Goal: Task Accomplishment & Management: Use online tool/utility

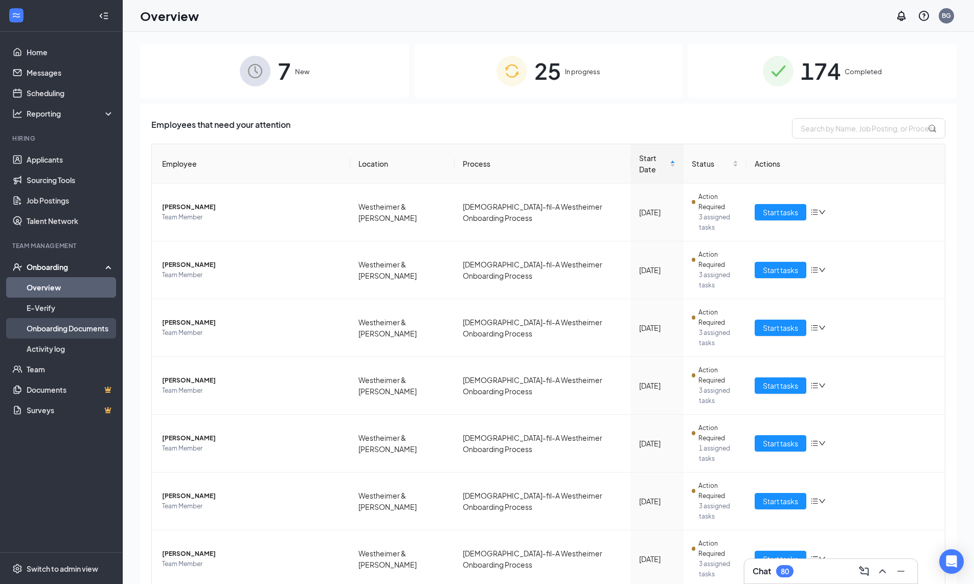
click at [85, 318] on link "Onboarding Documents" at bounding box center [70, 328] width 87 height 20
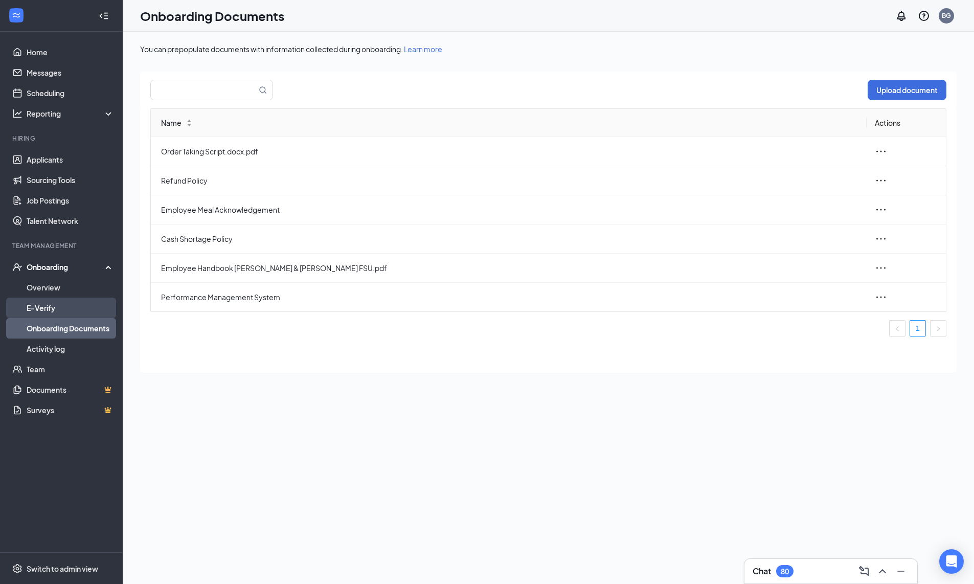
click at [47, 306] on link "E-Verify" at bounding box center [70, 308] width 87 height 20
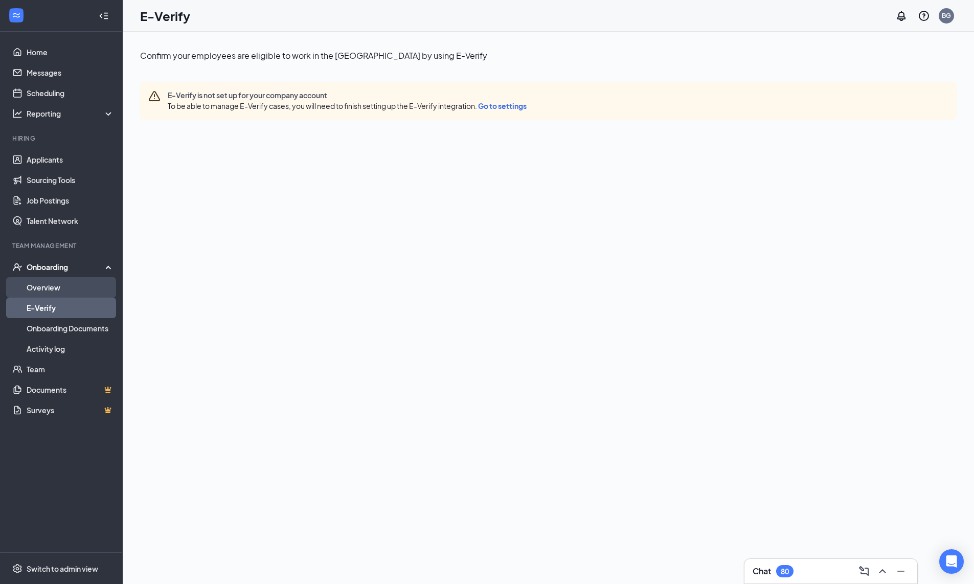
click at [67, 286] on link "Overview" at bounding box center [70, 287] width 87 height 20
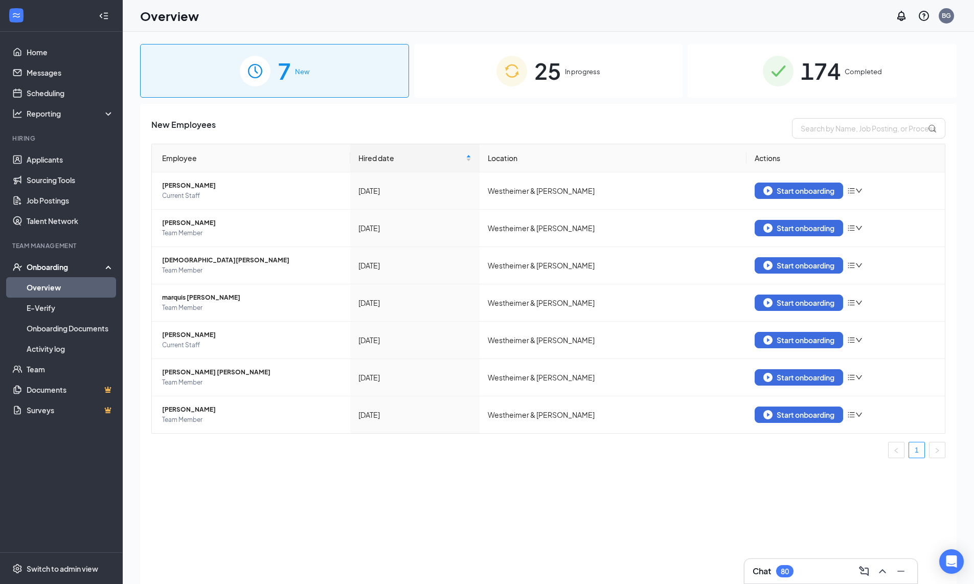
click at [623, 89] on div "25 In progress" at bounding box center [548, 71] width 269 height 54
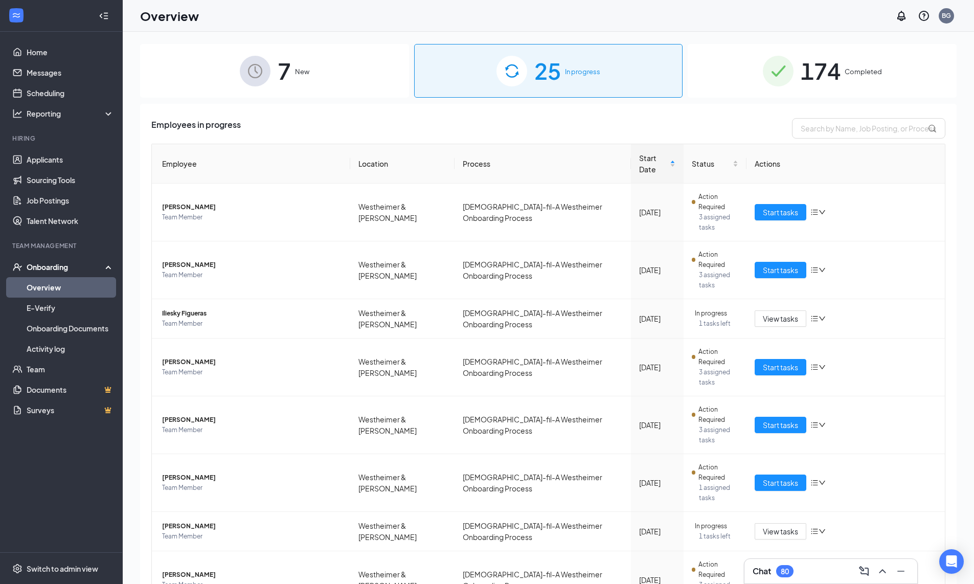
click at [811, 72] on span "174" at bounding box center [821, 70] width 40 height 35
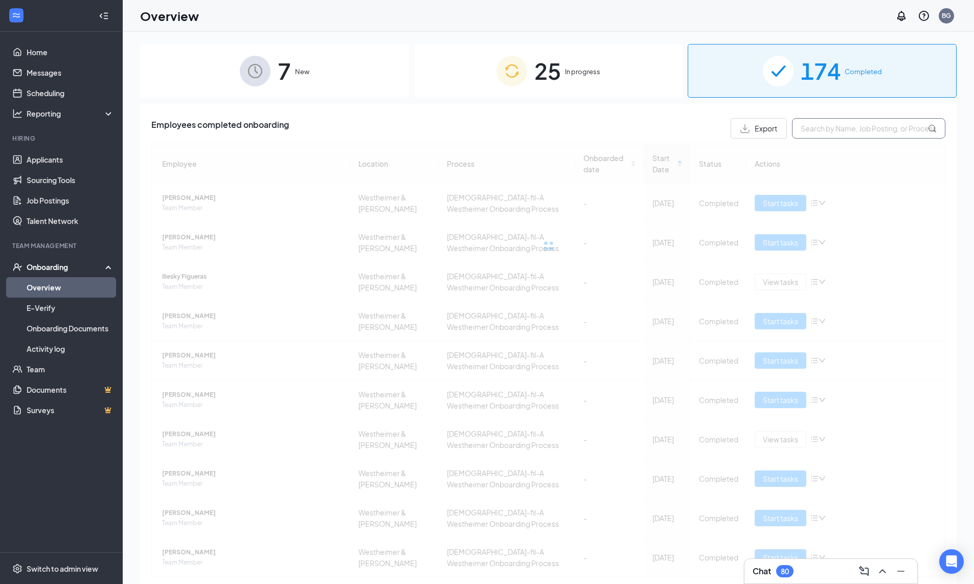
click at [837, 131] on input "text" at bounding box center [868, 128] width 153 height 20
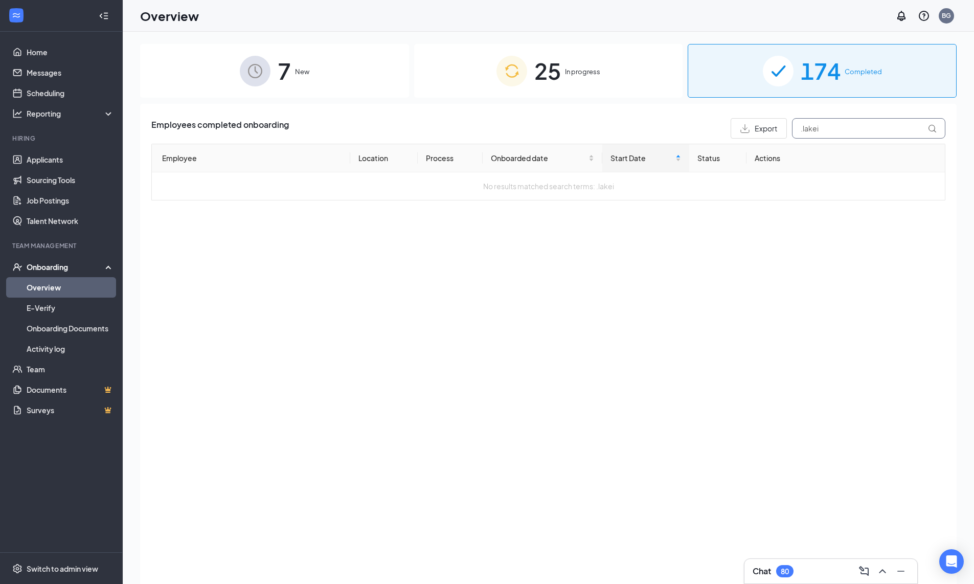
drag, startPoint x: 860, startPoint y: 126, endPoint x: 853, endPoint y: 130, distance: 8.9
click at [854, 131] on input ".lakei" at bounding box center [868, 128] width 153 height 20
type input ".lakei"
click at [527, 52] on div "25 In progress" at bounding box center [548, 71] width 269 height 54
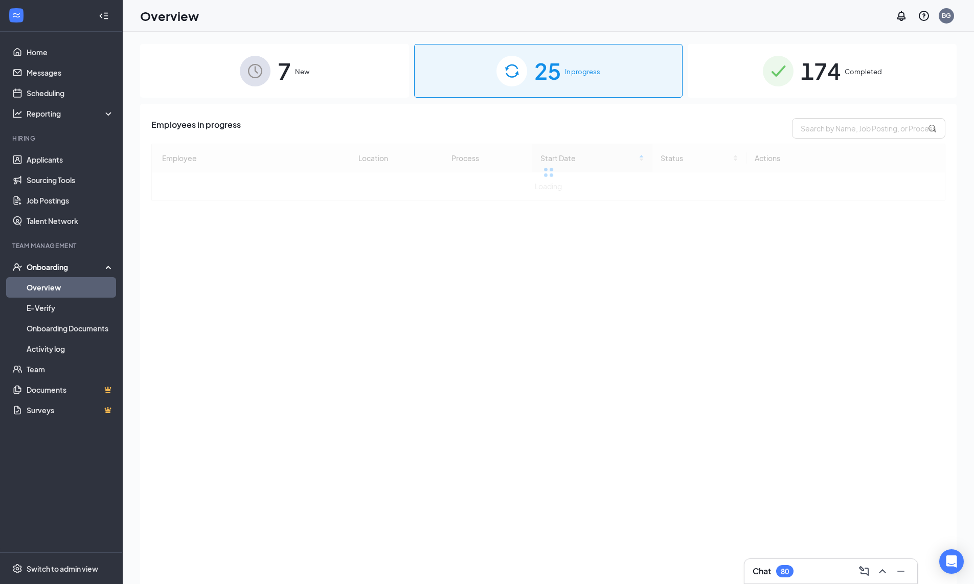
click at [527, 69] on div "25 In progress" at bounding box center [548, 71] width 269 height 54
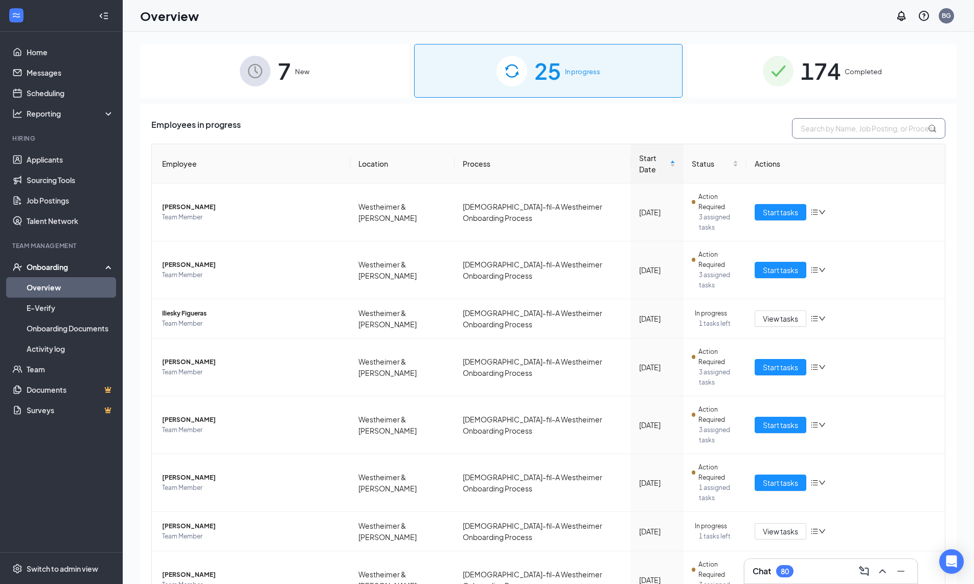
click at [834, 129] on input "text" at bounding box center [868, 128] width 153 height 20
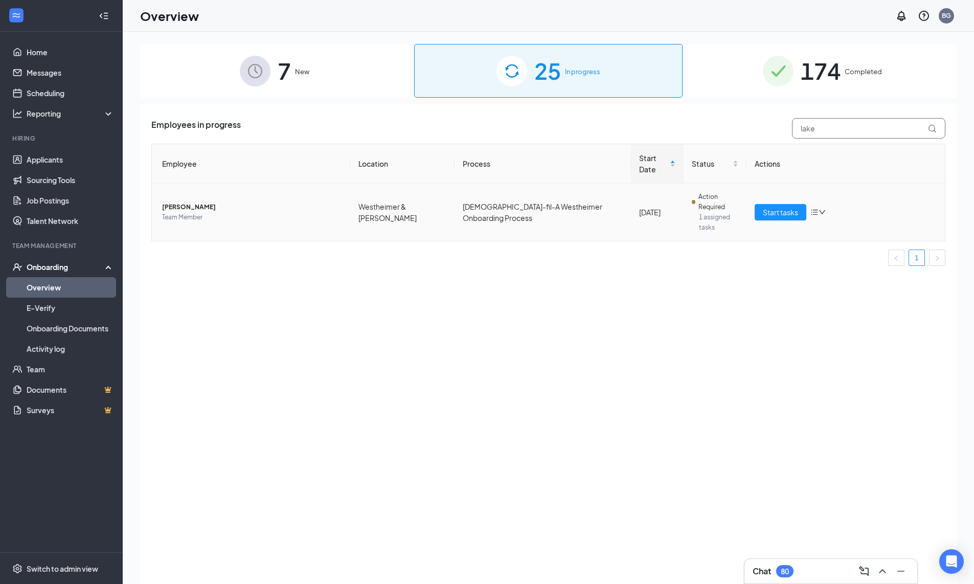
type input "lake"
click at [683, 200] on td "Action Required 1 assigned tasks" at bounding box center [714, 212] width 63 height 57
click at [692, 195] on div "Action Required 1 assigned tasks" at bounding box center [715, 212] width 47 height 41
click at [175, 212] on span "Team Member" at bounding box center [252, 217] width 180 height 10
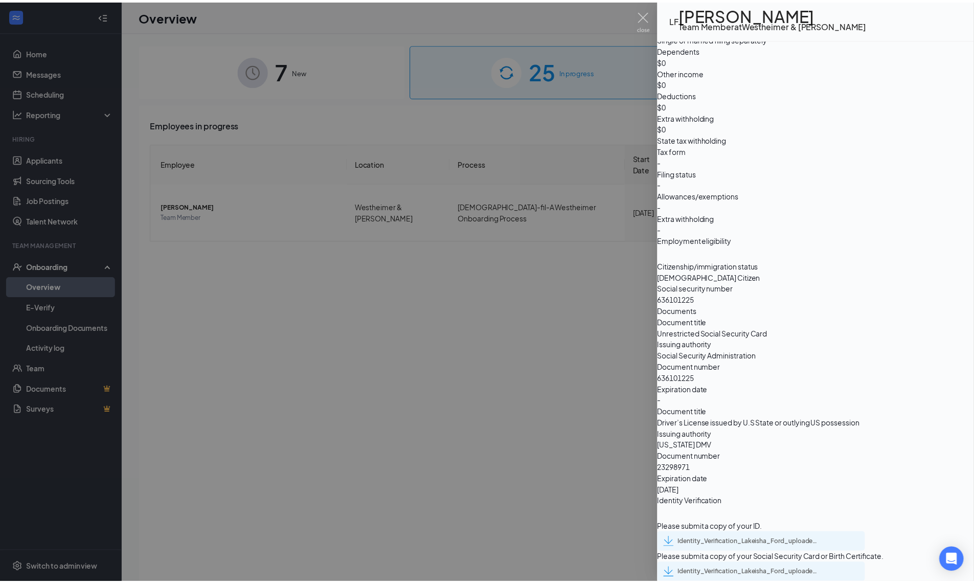
scroll to position [749, 0]
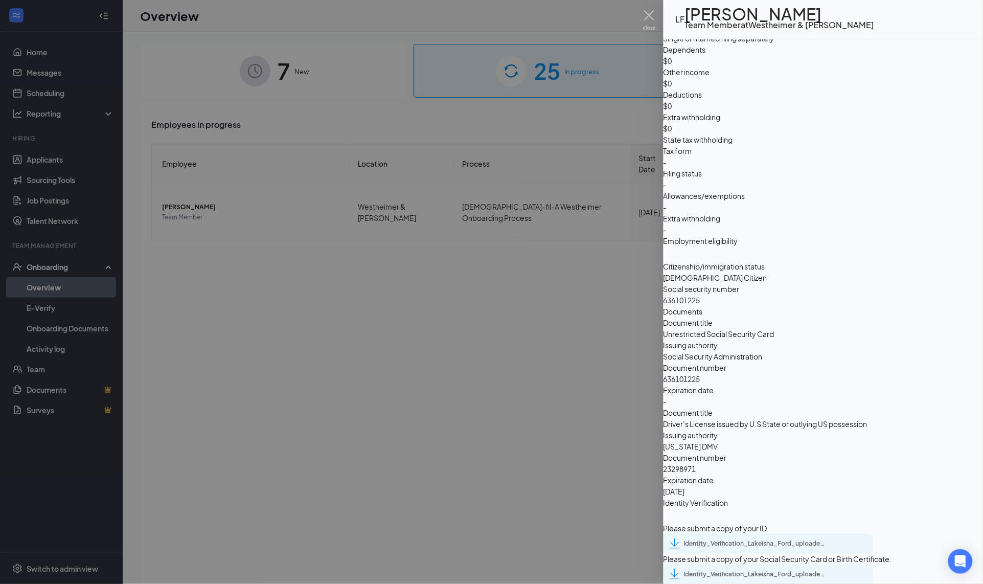
drag, startPoint x: 620, startPoint y: 351, endPoint x: 610, endPoint y: 280, distance: 71.3
click at [620, 351] on div at bounding box center [491, 292] width 983 height 584
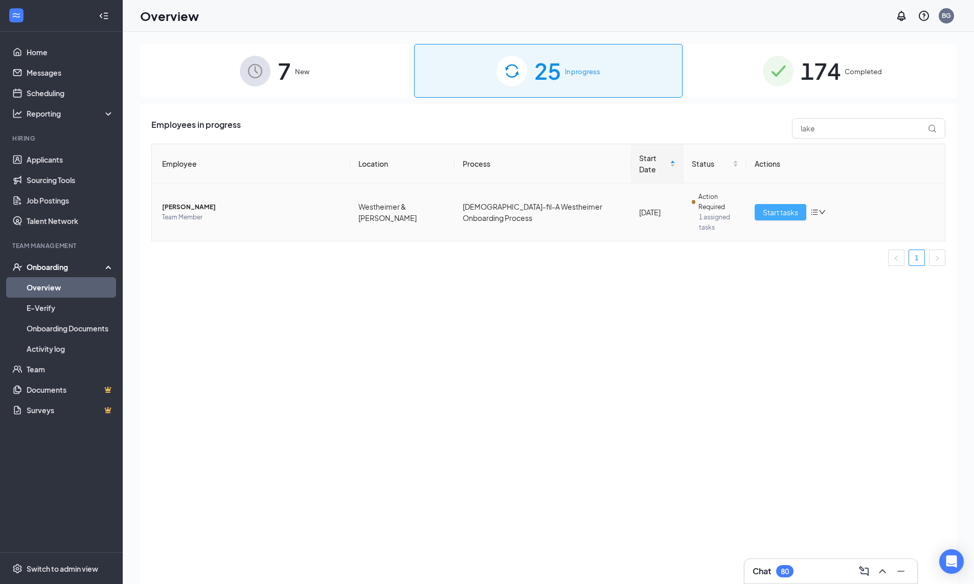
click at [796, 207] on span "Start tasks" at bounding box center [780, 212] width 35 height 11
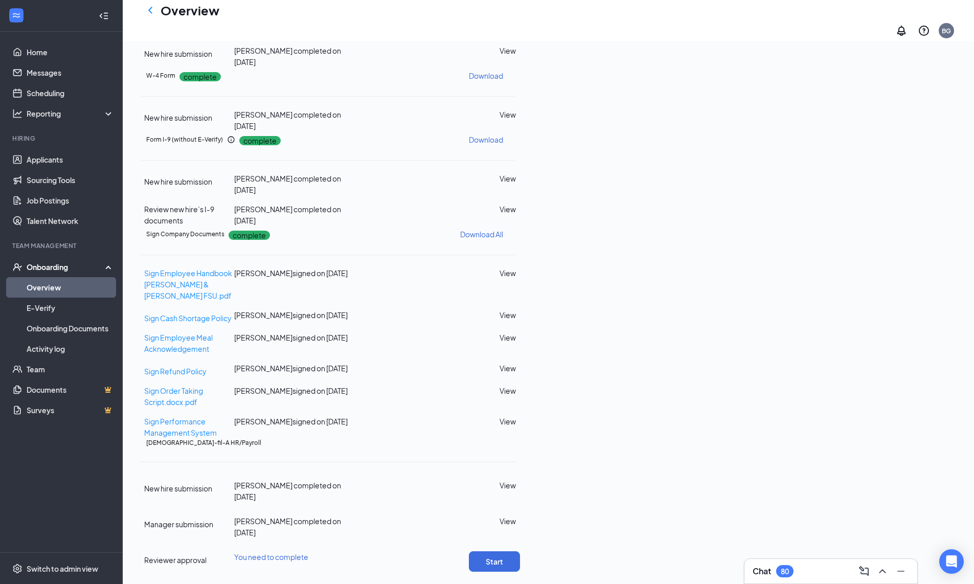
scroll to position [324, 0]
click at [520, 551] on button "Start" at bounding box center [494, 561] width 51 height 20
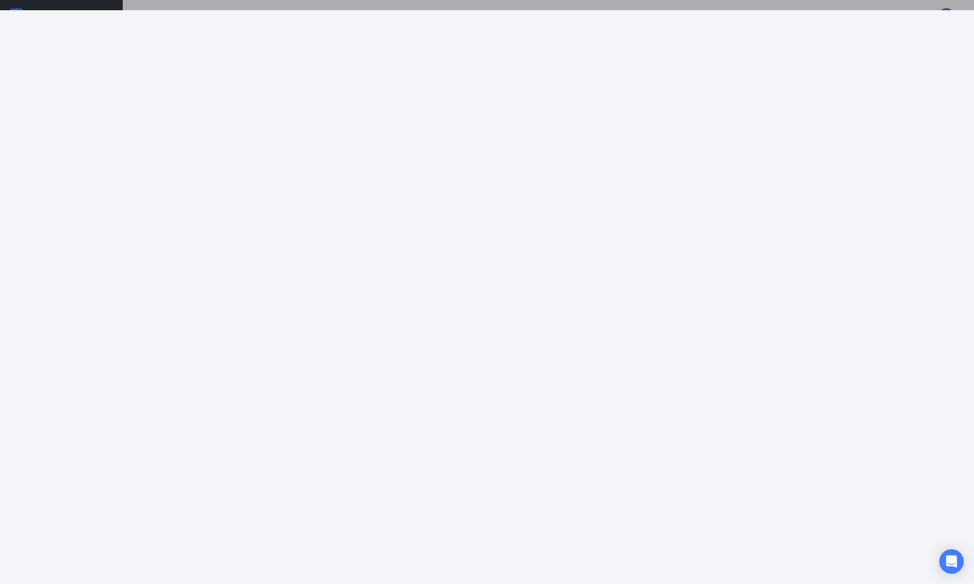
scroll to position [0, 0]
